Goal: Information Seeking & Learning: Learn about a topic

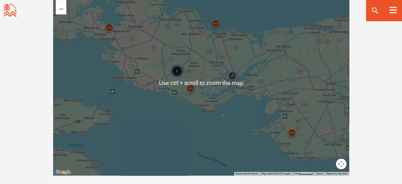
scroll to position [510, 0]
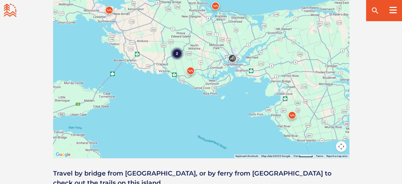
click at [293, 116] on img at bounding box center [292, 116] width 16 height 16
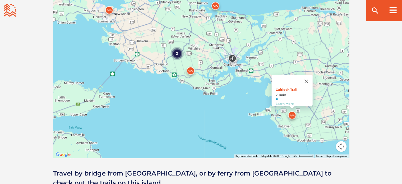
click at [190, 70] on img at bounding box center [190, 72] width 16 height 16
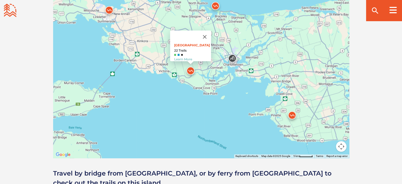
click at [141, 88] on div "2 Bonshaw Provincial Park 22 Trails Learn More" at bounding box center [201, 65] width 296 height 185
click at [210, 34] on button "Close" at bounding box center [204, 36] width 13 height 13
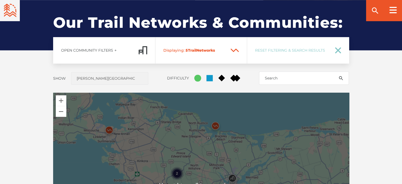
scroll to position [440, 0]
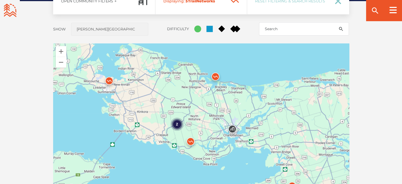
click at [176, 121] on div "2" at bounding box center [176, 123] width 13 height 13
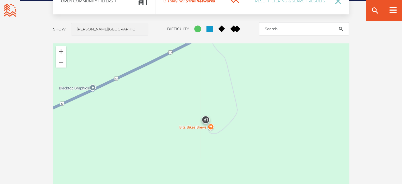
drag, startPoint x: 271, startPoint y: 154, endPoint x: 278, endPoint y: 98, distance: 56.4
click at [278, 98] on div at bounding box center [201, 135] width 296 height 185
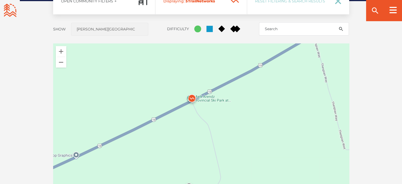
drag, startPoint x: 284, startPoint y: 92, endPoint x: 268, endPoint y: 159, distance: 68.7
click at [268, 159] on div at bounding box center [201, 135] width 296 height 185
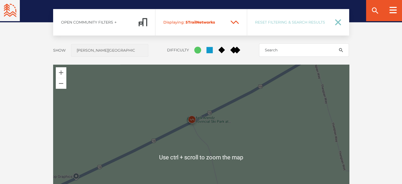
scroll to position [423, 0]
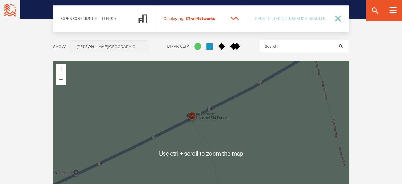
click at [252, 131] on div at bounding box center [201, 153] width 296 height 185
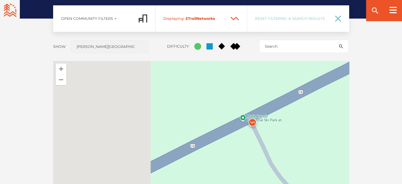
drag, startPoint x: 169, startPoint y: 134, endPoint x: 311, endPoint y: 133, distance: 141.8
click at [311, 133] on div at bounding box center [201, 153] width 296 height 185
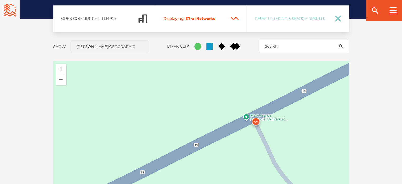
click at [256, 121] on img at bounding box center [256, 123] width 16 height 16
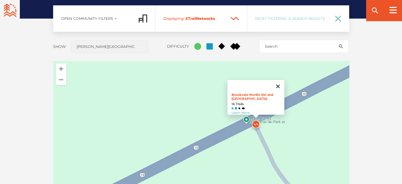
click at [281, 82] on button "Close" at bounding box center [277, 86] width 13 height 13
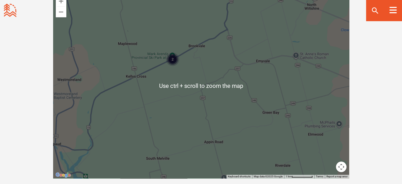
scroll to position [493, 0]
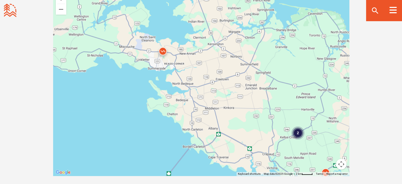
drag, startPoint x: 171, startPoint y: 60, endPoint x: 260, endPoint y: 147, distance: 124.6
click at [260, 147] on div "To navigate, press the arrow keys. 2" at bounding box center [201, 82] width 296 height 185
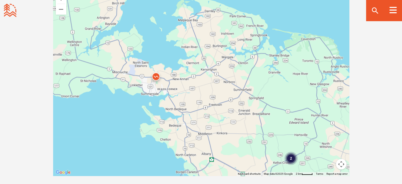
click at [155, 76] on img at bounding box center [156, 78] width 16 height 16
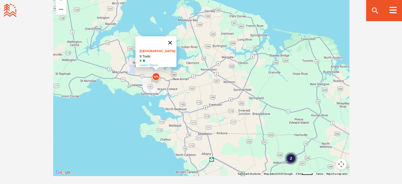
click at [172, 39] on button "Close" at bounding box center [169, 42] width 13 height 13
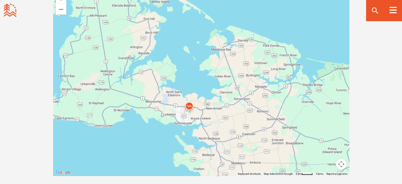
drag, startPoint x: 147, startPoint y: 84, endPoint x: 156, endPoint y: 96, distance: 14.6
click at [156, 96] on div "2" at bounding box center [201, 82] width 296 height 185
drag, startPoint x: 308, startPoint y: 137, endPoint x: 218, endPoint y: 65, distance: 115.8
click at [234, 76] on div "2" at bounding box center [201, 82] width 296 height 185
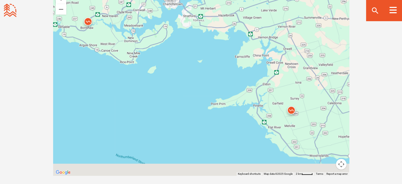
drag, startPoint x: 294, startPoint y: 90, endPoint x: 251, endPoint y: 69, distance: 47.1
click at [251, 69] on div "2" at bounding box center [201, 82] width 296 height 185
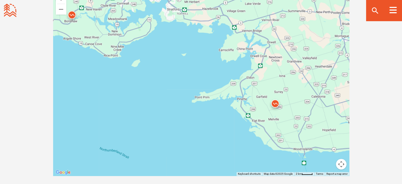
click at [276, 102] on img at bounding box center [275, 105] width 16 height 16
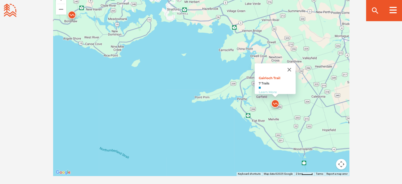
click at [264, 90] on link "Learn More" at bounding box center [267, 92] width 18 height 4
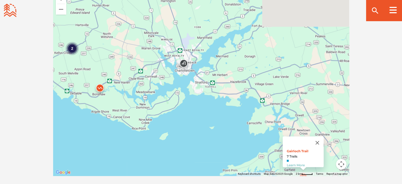
drag, startPoint x: 200, startPoint y: 41, endPoint x: 243, endPoint y: 136, distance: 103.9
click at [243, 136] on div "2 Gairloch Trail 7 Trails Learn More" at bounding box center [201, 82] width 296 height 185
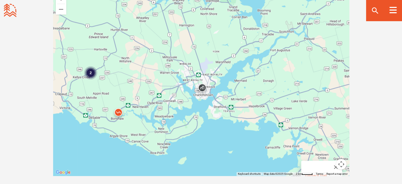
click at [90, 72] on div "2" at bounding box center [90, 72] width 13 height 13
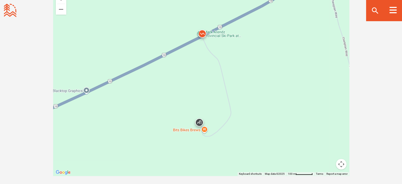
click at [200, 121] on img at bounding box center [199, 123] width 16 height 16
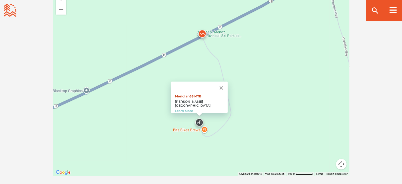
click at [201, 95] on link "Meridian63 MTB" at bounding box center [188, 96] width 26 height 4
click at [203, 33] on img at bounding box center [202, 35] width 16 height 16
click at [200, 34] on img at bounding box center [202, 35] width 16 height 16
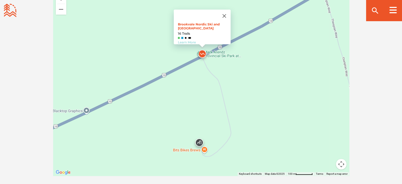
click at [188, 40] on link "Learn More" at bounding box center [186, 42] width 18 height 4
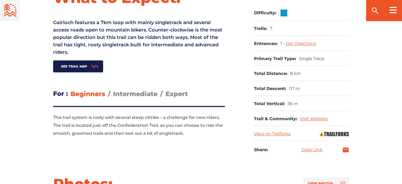
scroll to position [229, 0]
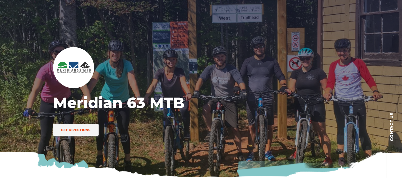
scroll to position [17, 0]
